Goal: Communication & Community: Answer question/provide support

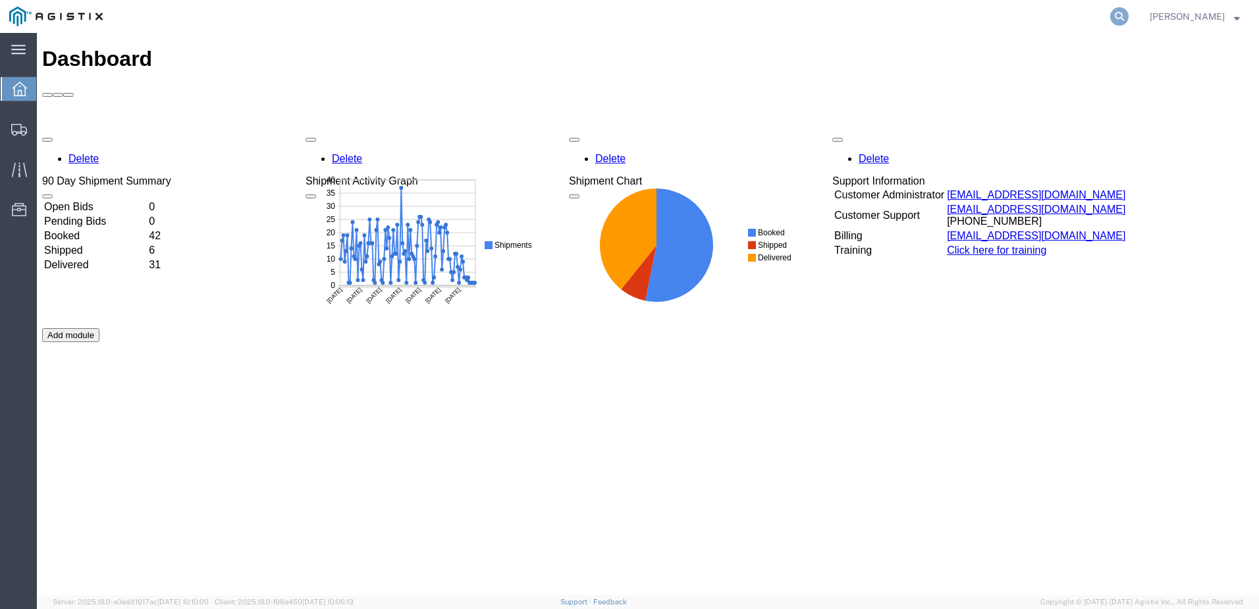
click at [1129, 14] on icon at bounding box center [1119, 16] width 18 height 18
click at [834, 16] on input "search" at bounding box center [910, 17] width 400 height 32
paste input "527519522"
type input "527519522"
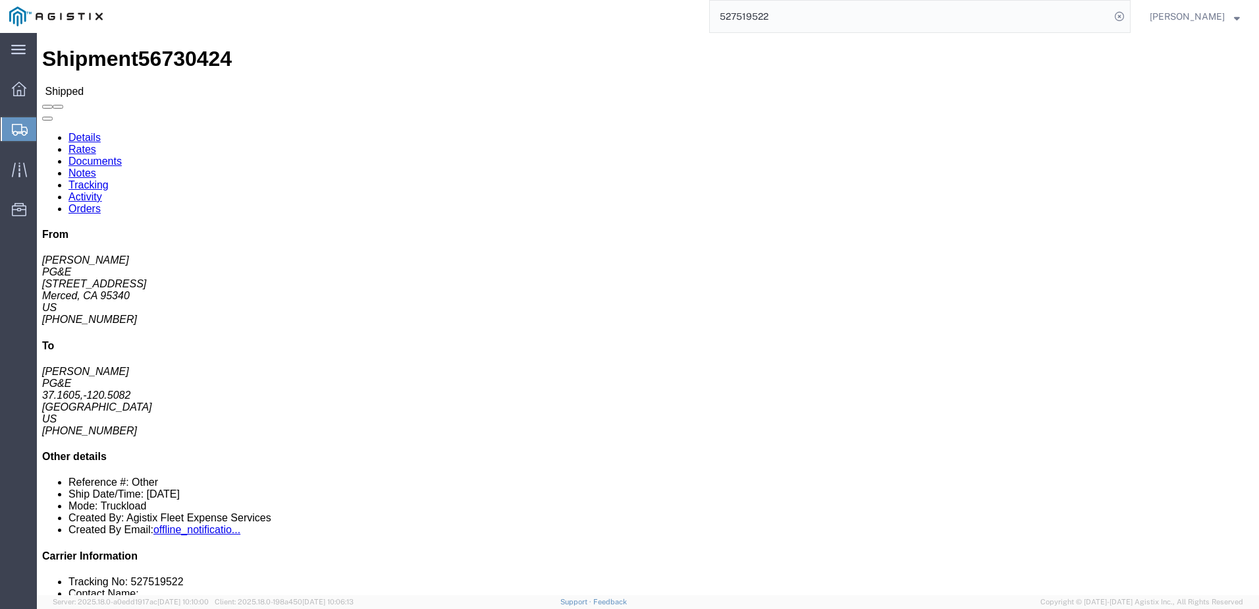
click span
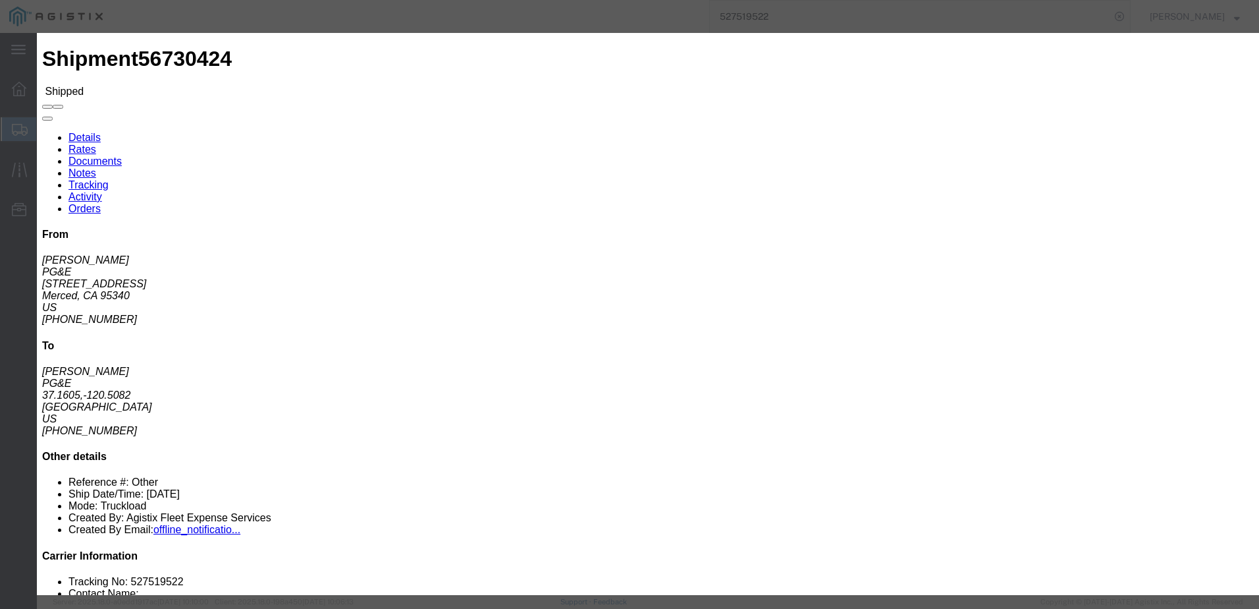
click input "text"
type input "[EMAIL_ADDRESS][DOMAIN_NAME]"
click input "PGE Fleet Bill Of Lading"
checkbox input "true"
click button "Send"
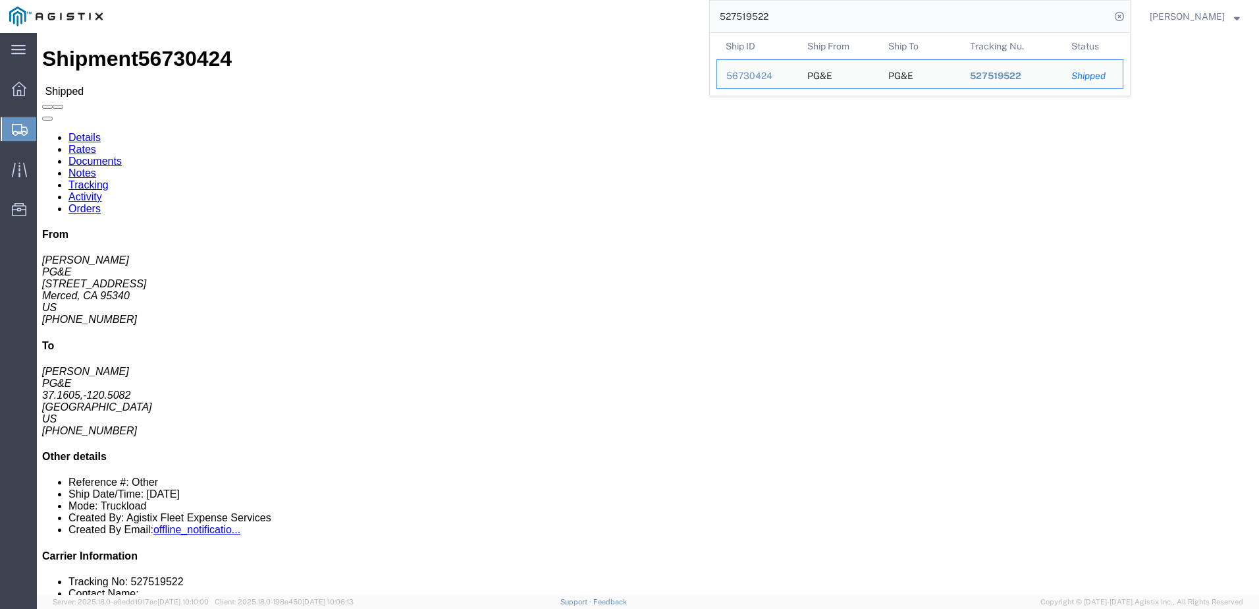
drag, startPoint x: 836, startPoint y: 19, endPoint x: 740, endPoint y: 9, distance: 96.7
click at [740, 9] on input "527519522" at bounding box center [910, 17] width 400 height 32
paste input "349464"
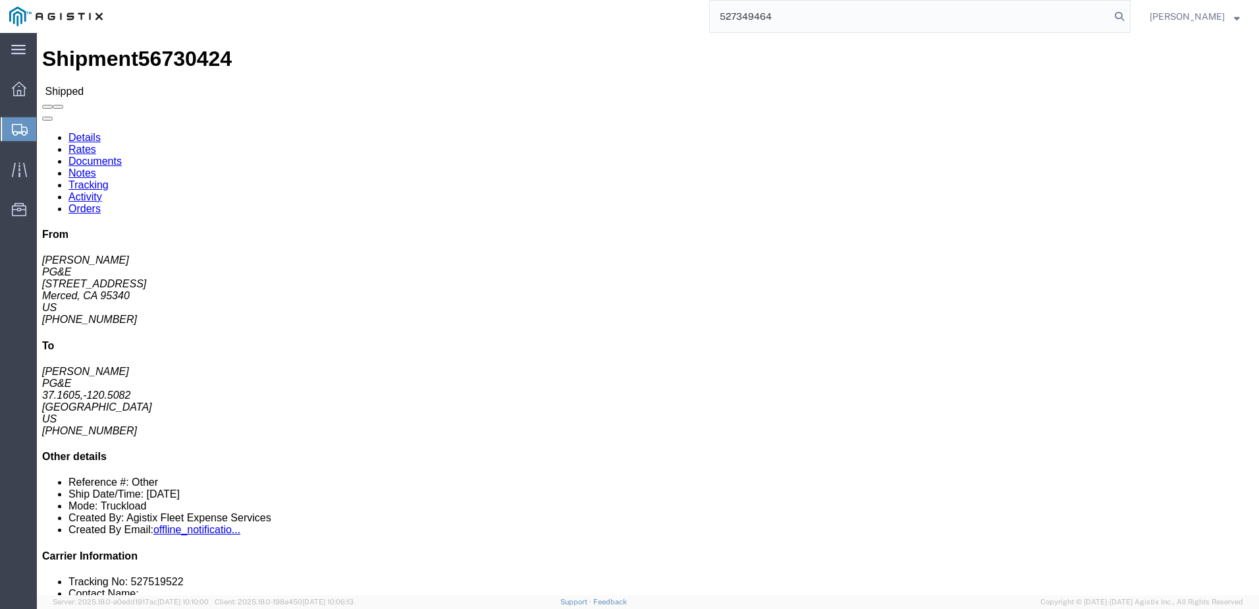
type input "527349464"
click span
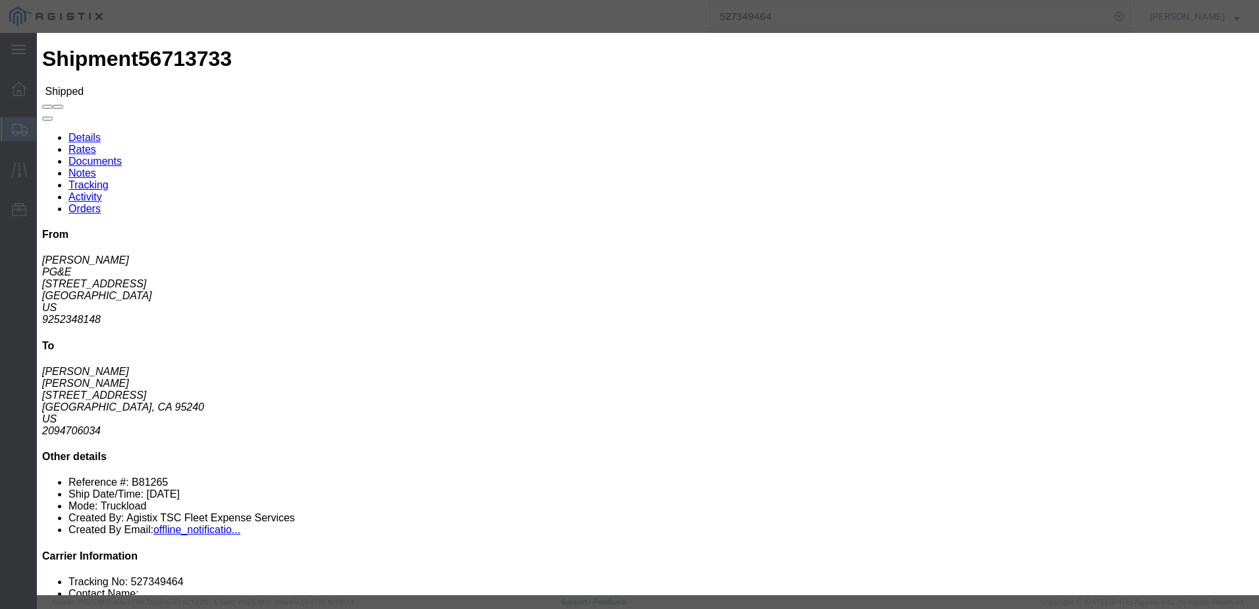
click input "text"
type input "[EMAIL_ADDRESS][DOMAIN_NAME]"
click button "Send"
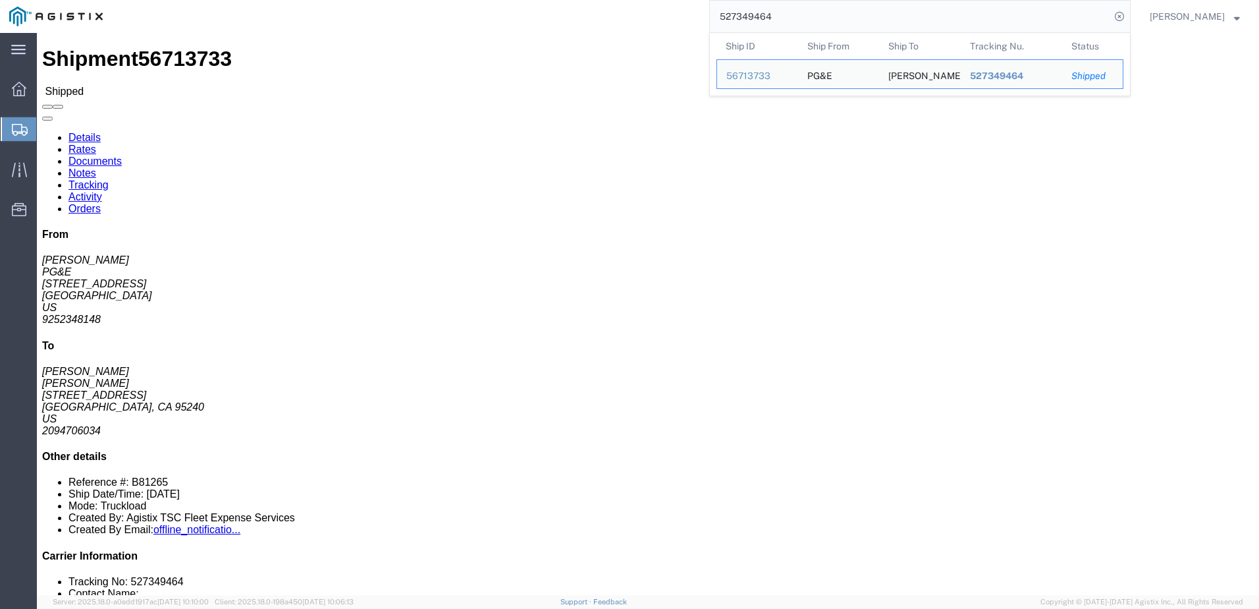
drag, startPoint x: 838, startPoint y: 15, endPoint x: 746, endPoint y: 11, distance: 91.6
click at [746, 11] on input "527349464" at bounding box center [910, 17] width 400 height 32
paste input "6866423"
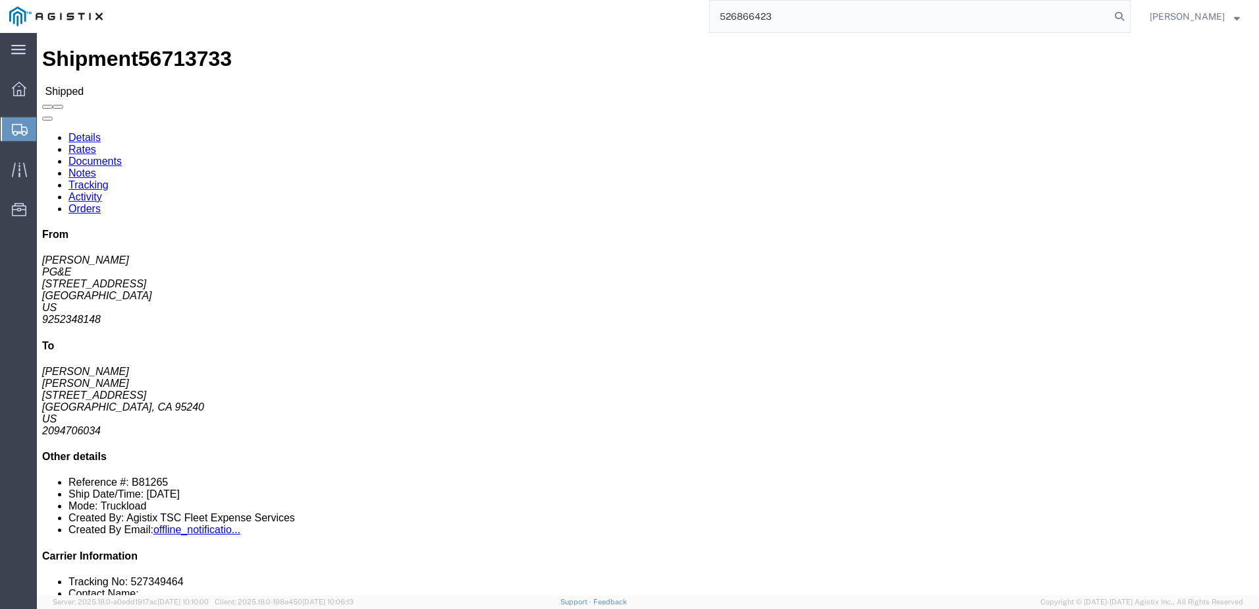
type input "526866423"
